Goal: Information Seeking & Learning: Learn about a topic

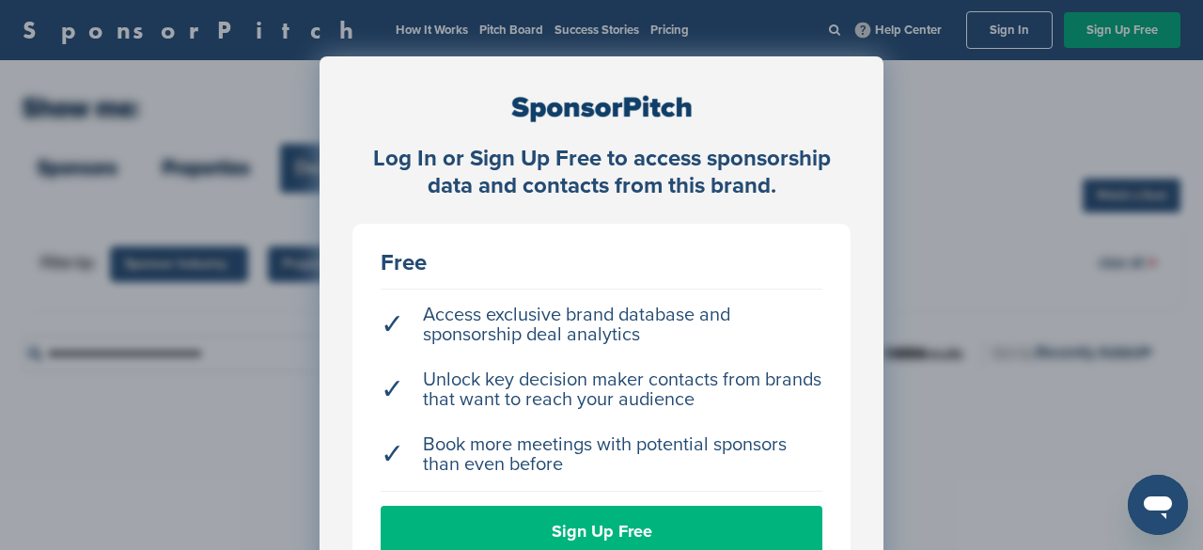
click at [568, 523] on link "Sign Up Free" at bounding box center [602, 531] width 442 height 51
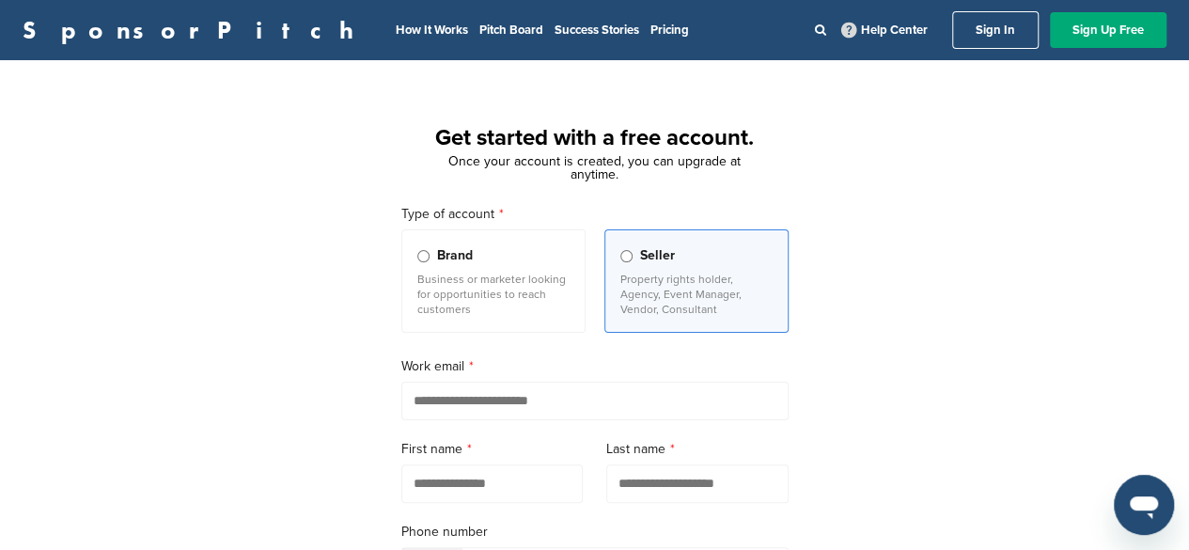
click at [1010, 20] on link "Sign In" at bounding box center [995, 30] width 86 height 38
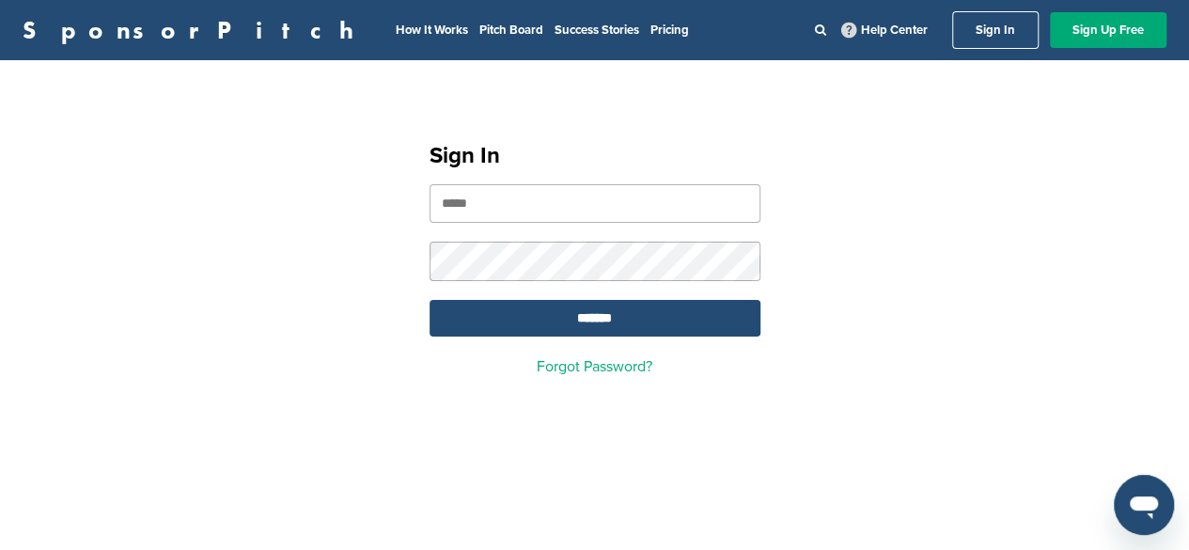
click at [604, 217] on input "email" at bounding box center [595, 203] width 331 height 39
click at [0, 549] on nordpass-portal at bounding box center [0, 550] width 0 height 0
type input "**********"
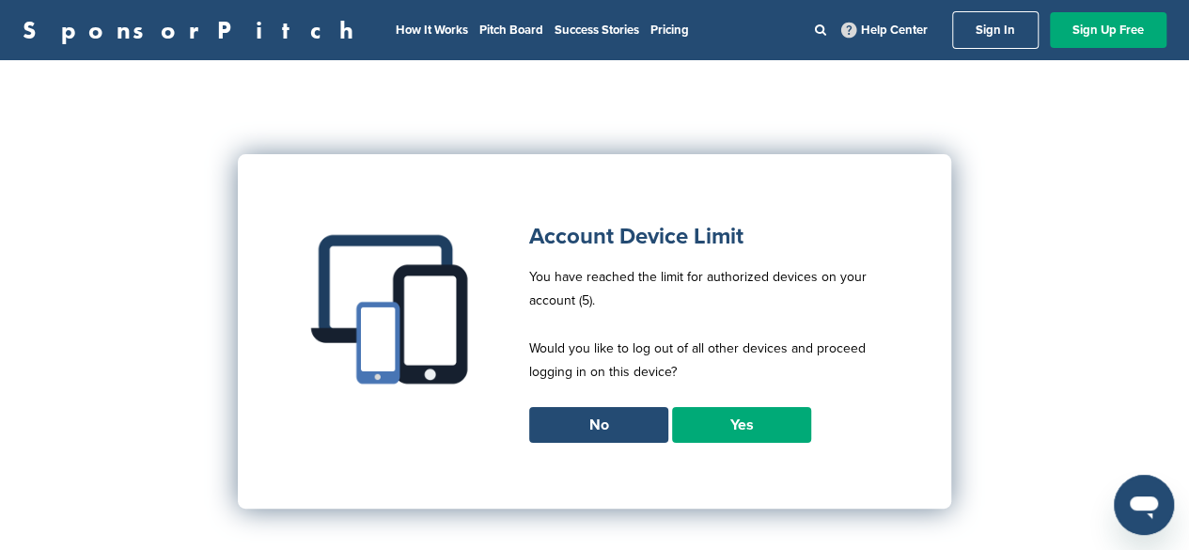
click at [718, 421] on link "Yes" at bounding box center [741, 425] width 139 height 36
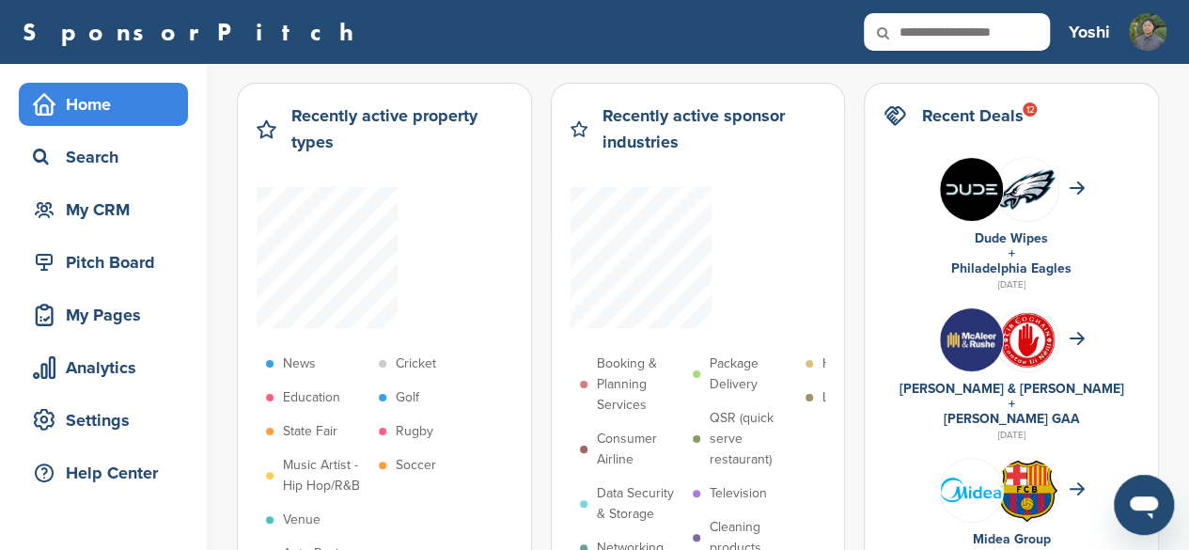
click at [938, 26] on input "text" at bounding box center [957, 32] width 186 height 38
type input "**********"
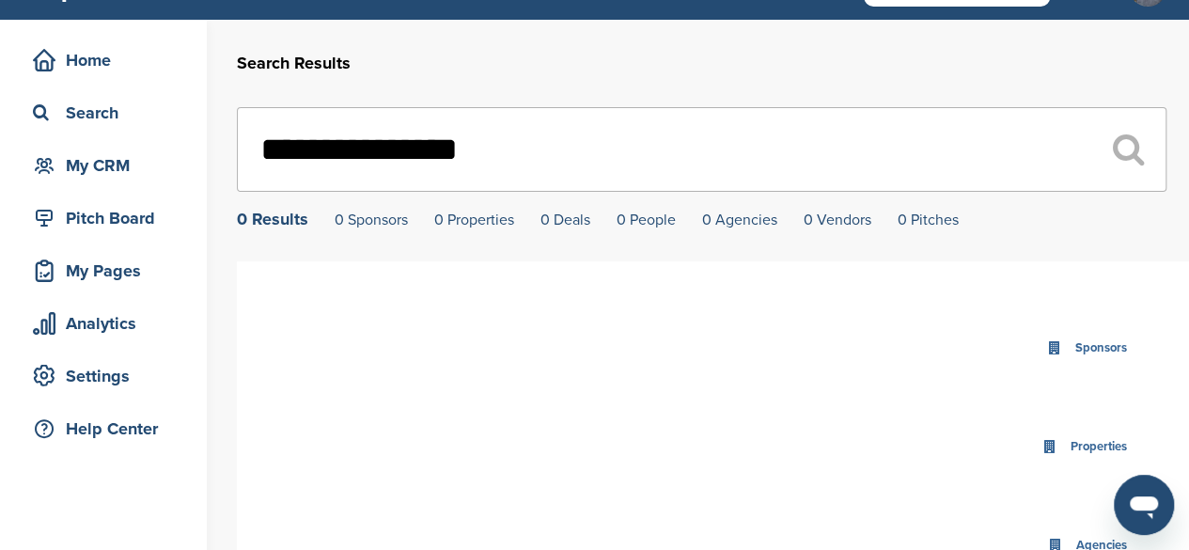
scroll to position [37, 0]
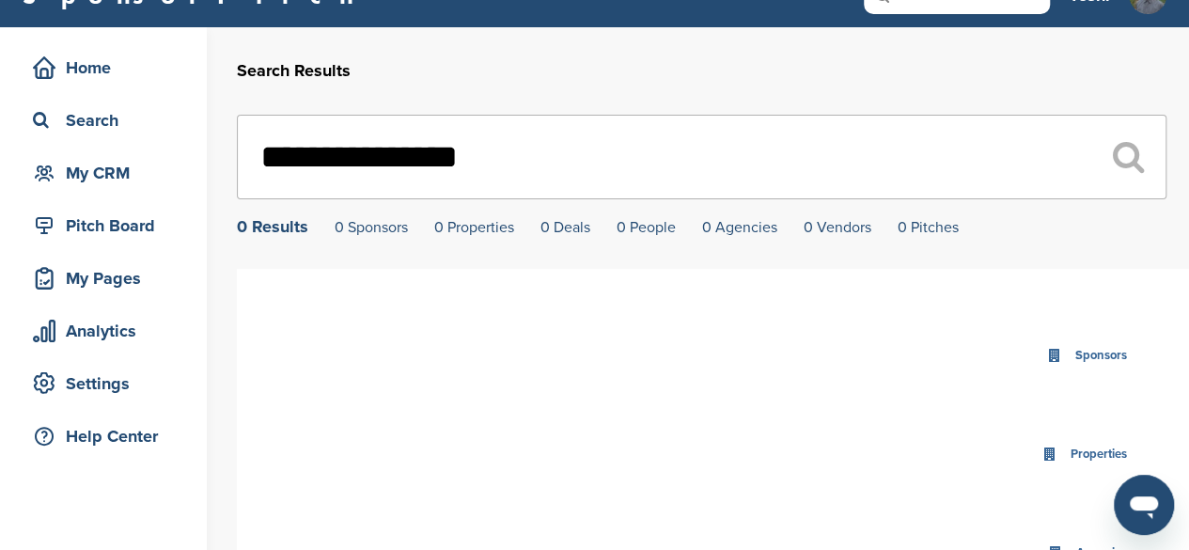
click at [291, 155] on input "**********" at bounding box center [702, 157] width 930 height 85
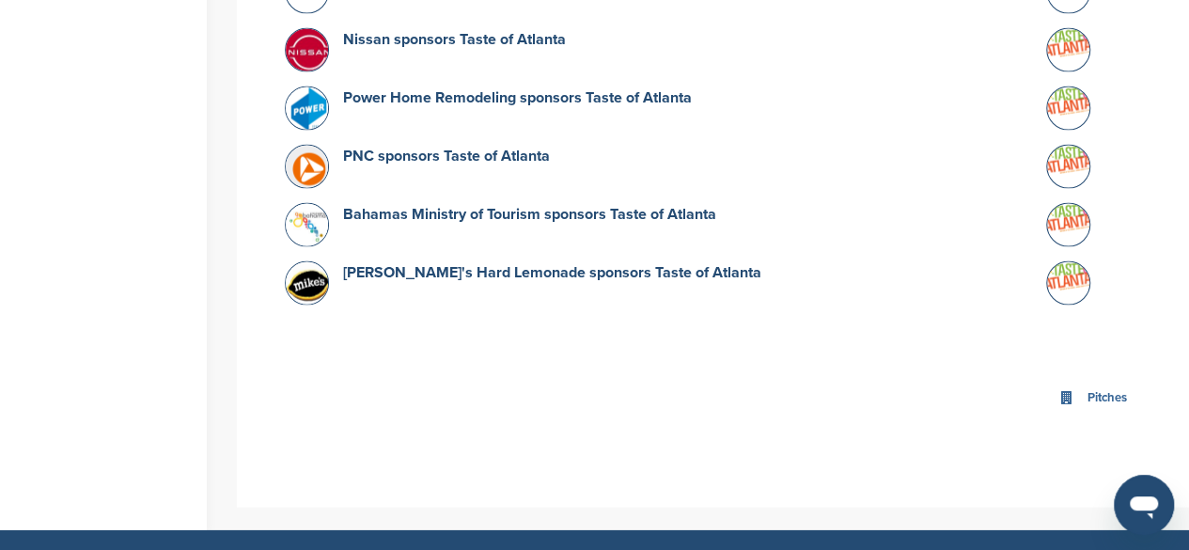
scroll to position [1896, 0]
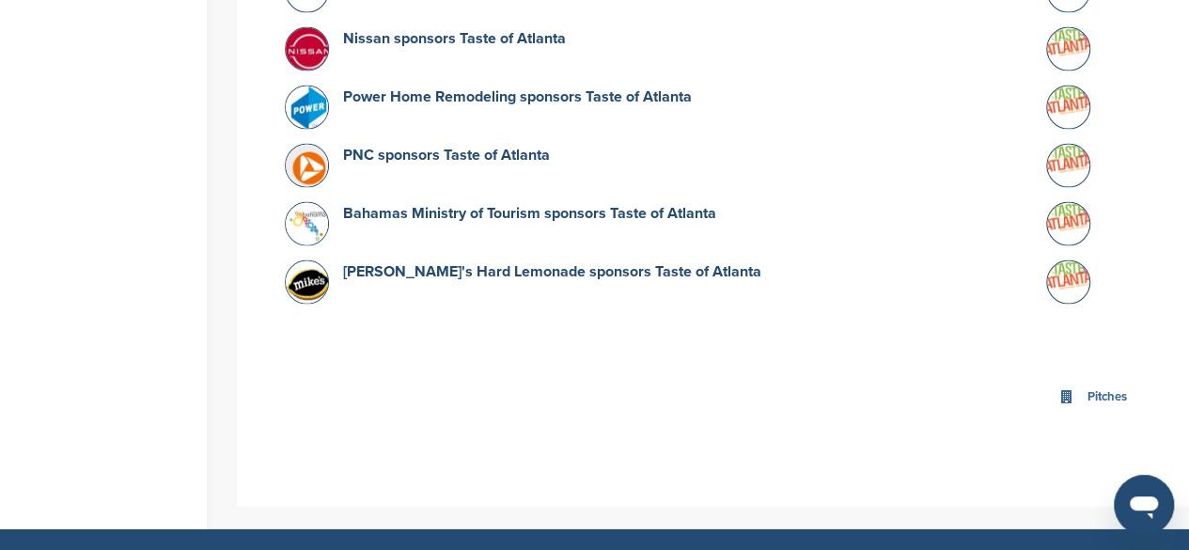
type input "**********"
click at [1061, 390] on icon at bounding box center [1066, 397] width 14 height 14
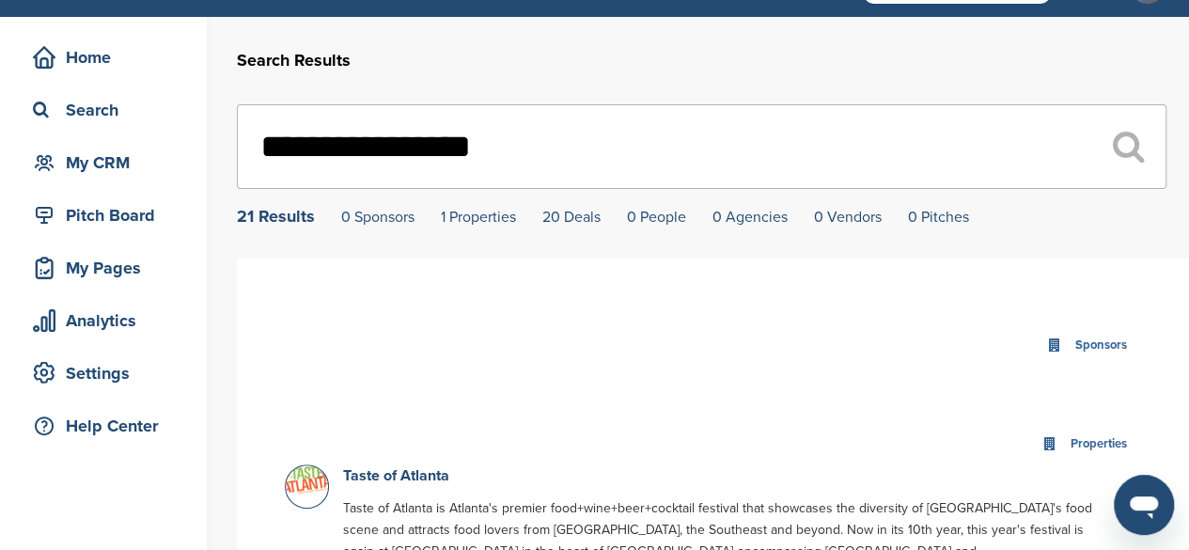
scroll to position [48, 0]
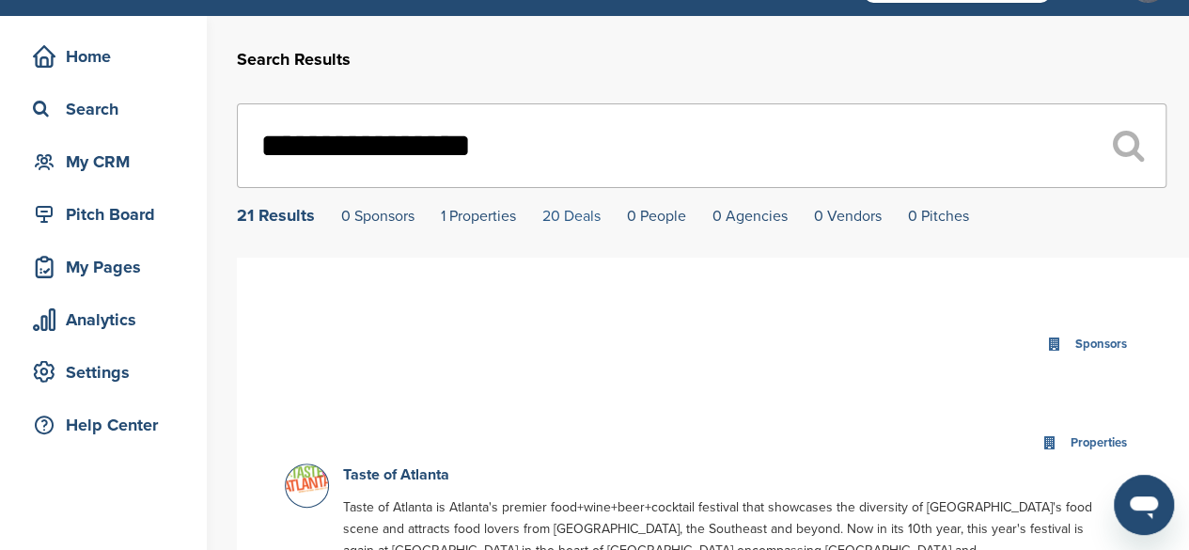
click at [569, 217] on link "20 Deals" at bounding box center [571, 216] width 58 height 19
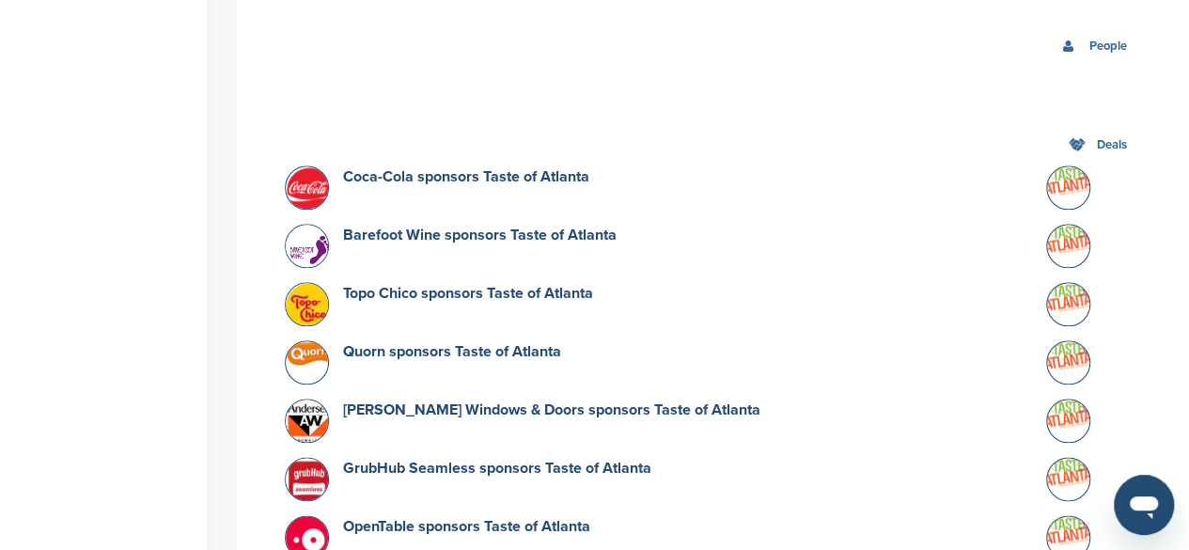
scroll to position [880, 0]
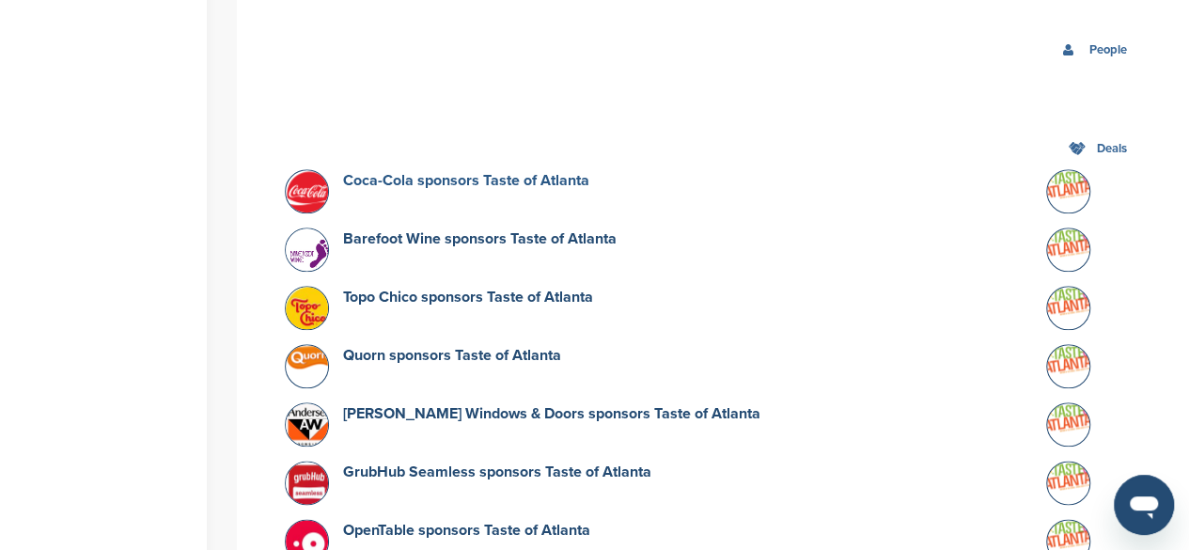
click at [462, 171] on link "Coca-Cola sponsors Taste of Atlanta" at bounding box center [466, 180] width 246 height 19
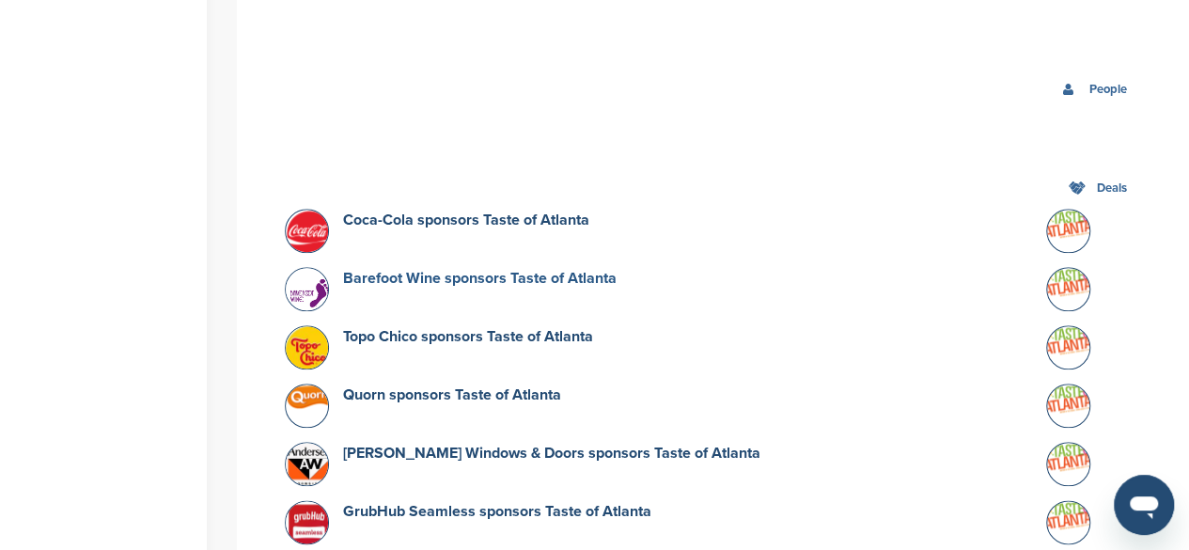
scroll to position [839, 0]
click at [449, 270] on link "Barefoot Wine sponsors Taste of Atlanta" at bounding box center [480, 279] width 274 height 19
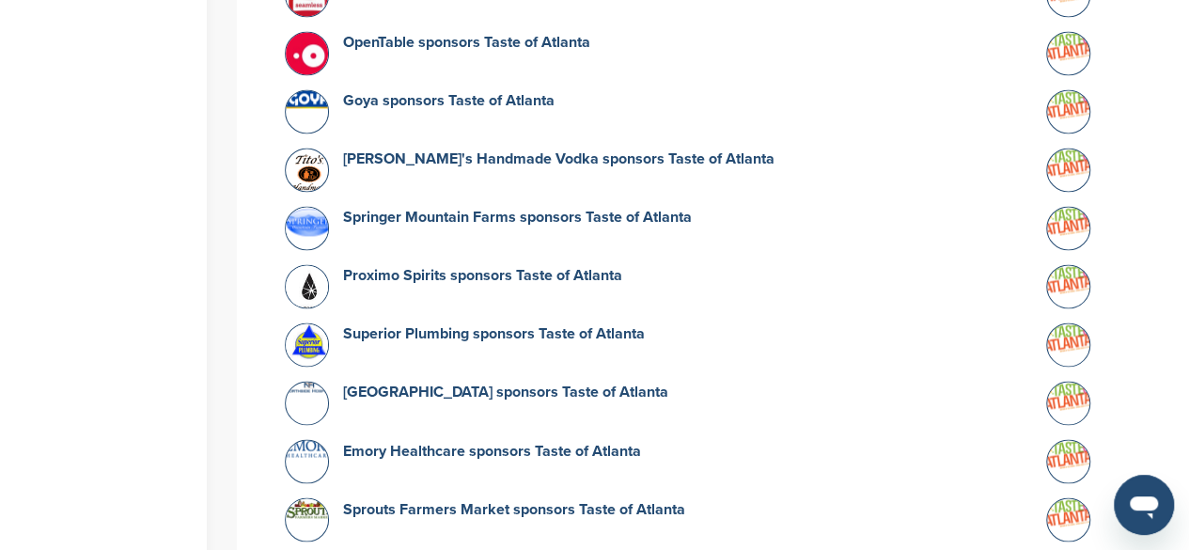
scroll to position [1369, 0]
click at [488, 440] on link "Emory Healthcare sponsors Taste of Atlanta" at bounding box center [492, 449] width 298 height 19
